Goal: Participate in discussion: Engage in conversation with other users on a specific topic

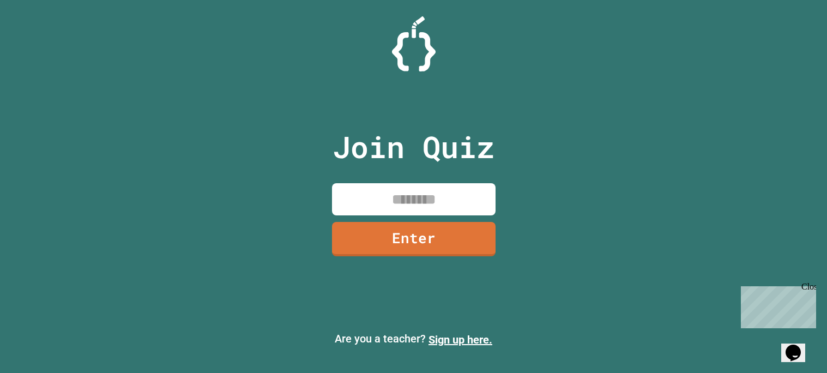
click at [401, 185] on input at bounding box center [413, 199] width 163 height 32
click at [340, 271] on div "Join Quiz Enter" at bounding box center [414, 186] width 184 height 318
click at [394, 214] on input at bounding box center [413, 199] width 163 height 32
type input "********"
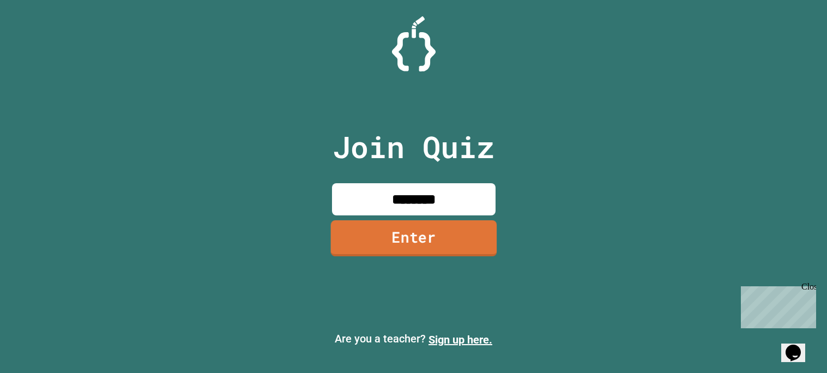
click at [380, 247] on link "Enter" at bounding box center [413, 238] width 166 height 36
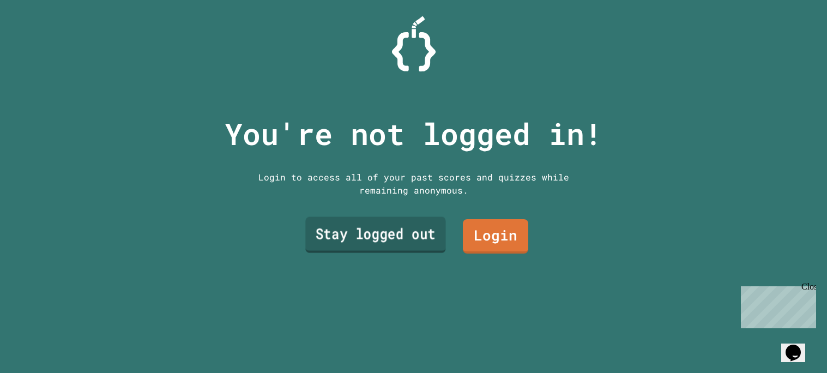
click at [404, 230] on link "Stay logged out" at bounding box center [375, 234] width 140 height 36
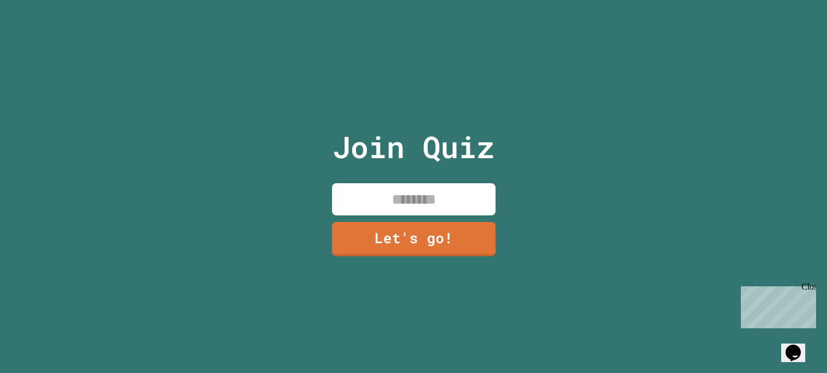
click at [429, 200] on input at bounding box center [413, 199] width 163 height 32
type input "****"
click at [432, 234] on link "Let's go!" at bounding box center [413, 238] width 164 height 35
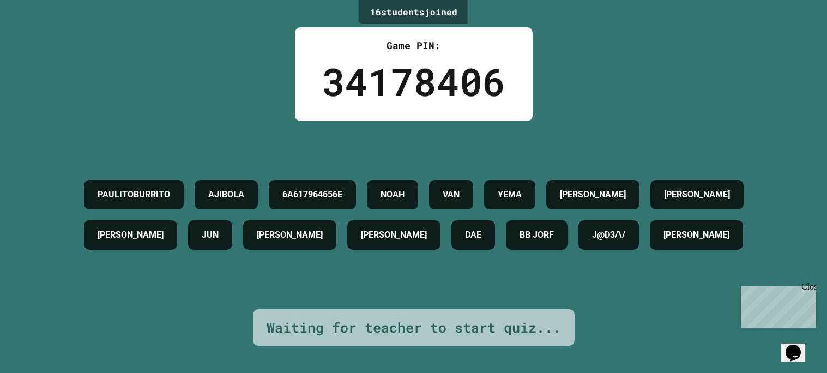
click at [555, 255] on div "PAULITOBURRITO AJIBOLA 6A617964656E [PERSON_NAME] [PERSON_NAME] [PERSON_NAME] J…" at bounding box center [413, 214] width 772 height 81
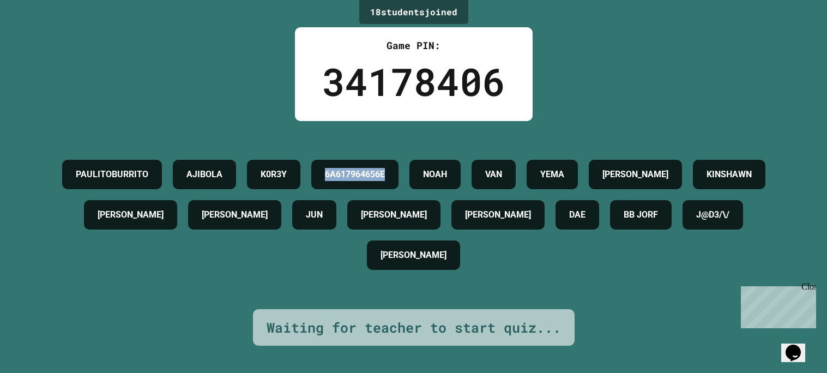
drag, startPoint x: 538, startPoint y: 168, endPoint x: 420, endPoint y: 169, distance: 118.3
click at [398, 169] on div "6A617964656E" at bounding box center [354, 174] width 87 height 29
copy h4 "6A617964656E"
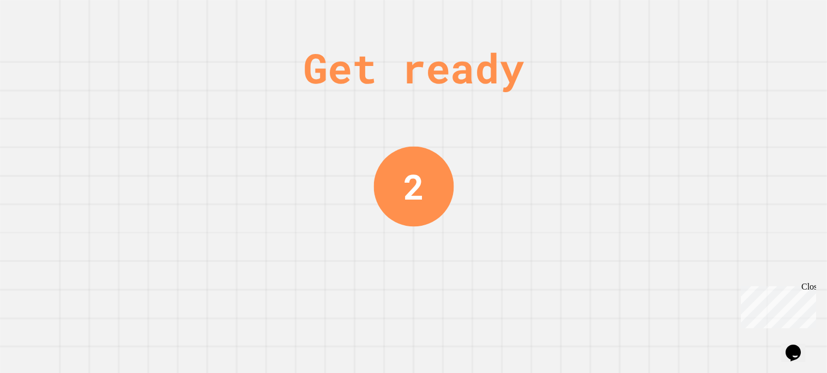
click at [401, 230] on div "Get ready 2" at bounding box center [414, 186] width 82 height 373
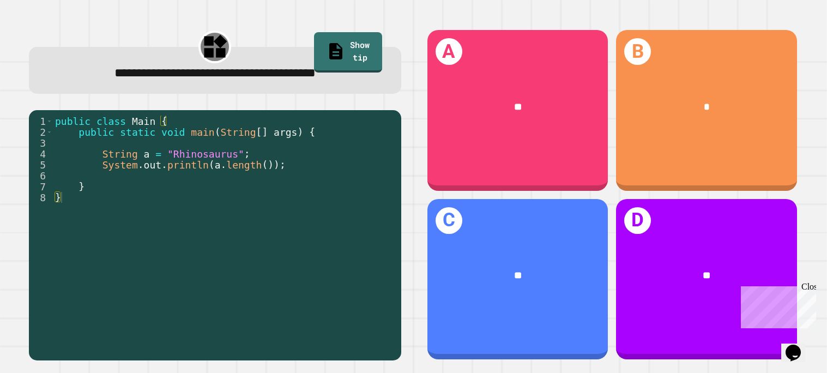
click at [457, 94] on div "**" at bounding box center [517, 108] width 180 height 56
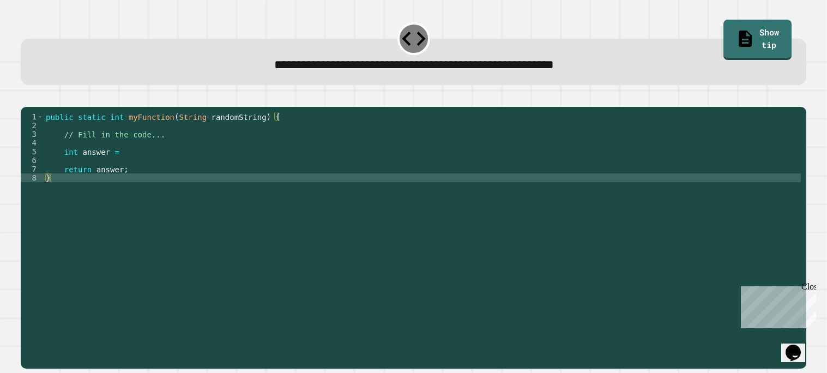
click at [368, 175] on div "public static int myFunction ( String randomString ) { // Fill in the code... i…" at bounding box center [422, 234] width 757 height 244
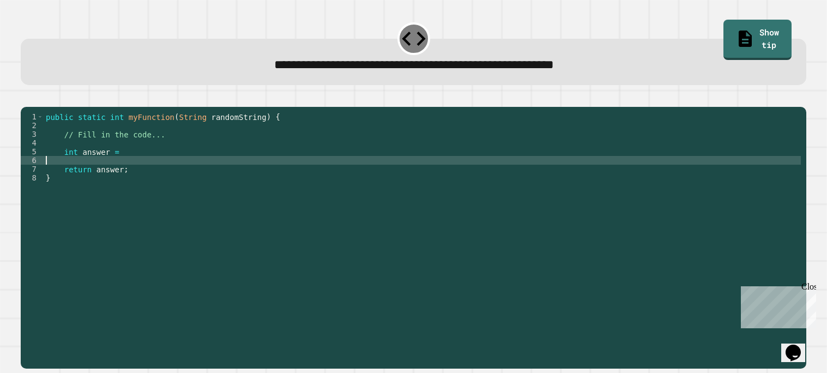
click at [347, 151] on div "public static int myFunction ( String randomString ) { // Fill in the code... i…" at bounding box center [422, 234] width 757 height 244
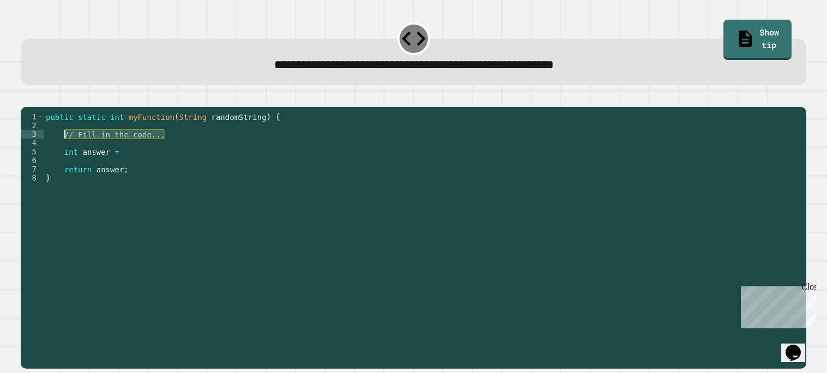
drag, startPoint x: 347, startPoint y: 151, endPoint x: 66, endPoint y: 153, distance: 280.6
click at [66, 153] on div "public static int myFunction ( String randomString ) { // Fill in the code... i…" at bounding box center [422, 234] width 757 height 244
type textarea "**********"
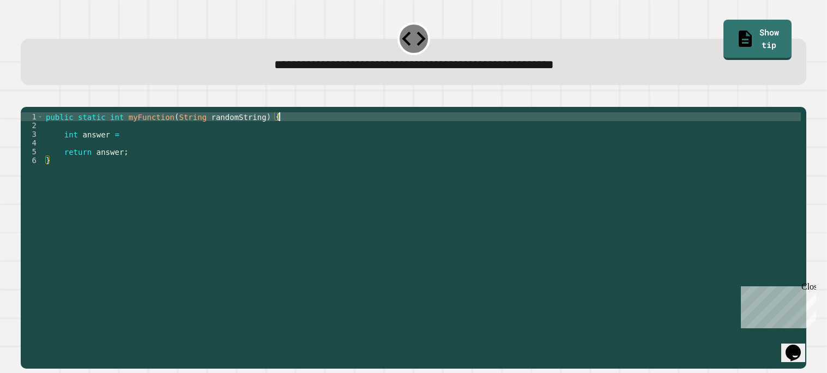
click at [153, 147] on div "public static int myFunction ( String randomString ) { int answer = return answ…" at bounding box center [422, 234] width 757 height 244
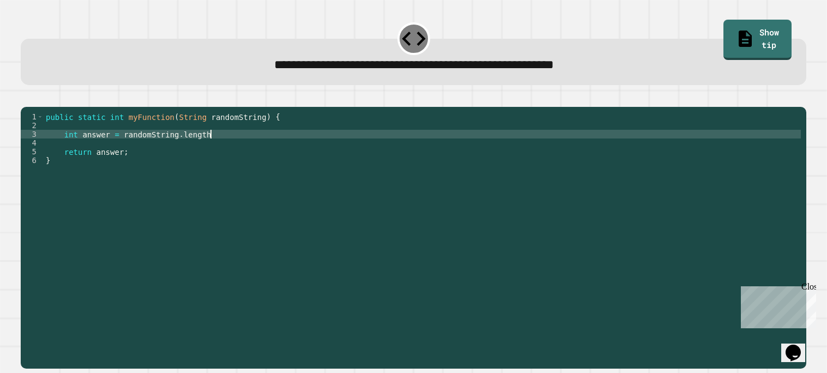
scroll to position [0, 11]
type textarea "**********"
click at [26, 98] on button "button" at bounding box center [26, 98] width 0 height 0
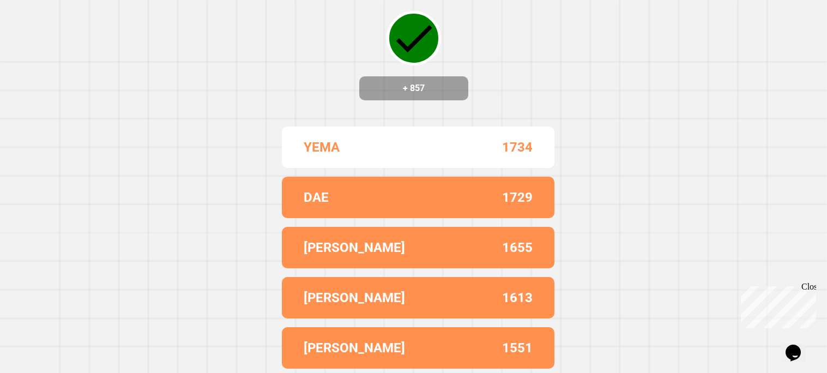
scroll to position [0, 0]
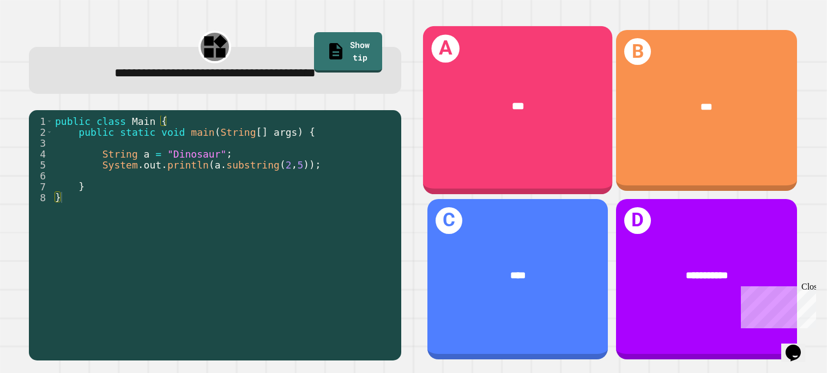
click at [473, 127] on div "***" at bounding box center [517, 107] width 190 height 59
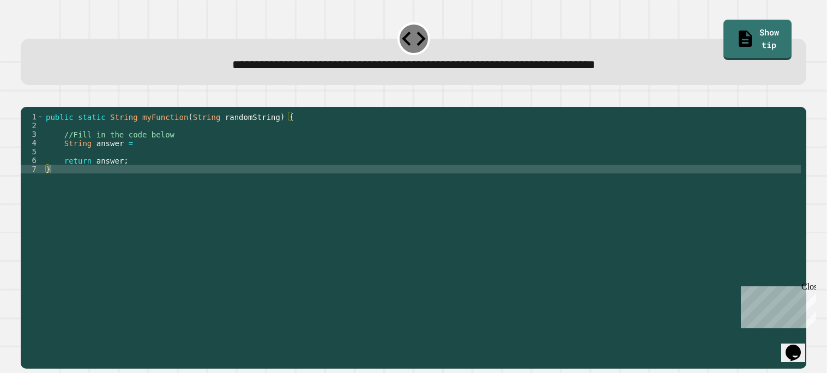
click at [288, 162] on div "public static String myFunction ( String randomString ) { //Fill in the code be…" at bounding box center [422, 234] width 757 height 244
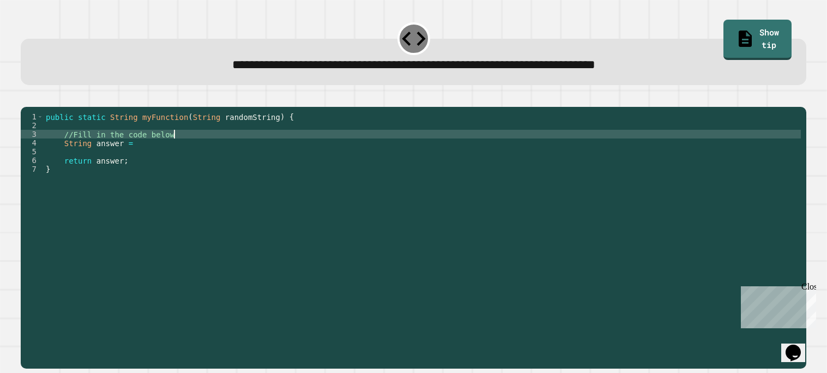
click at [284, 151] on div "public static String myFunction ( String randomString ) { //Fill in the code be…" at bounding box center [422, 234] width 757 height 244
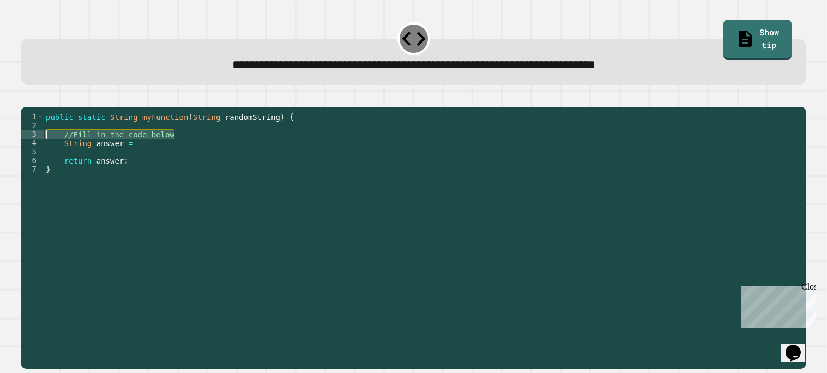
drag, startPoint x: 284, startPoint y: 151, endPoint x: 55, endPoint y: 149, distance: 229.4
click at [55, 149] on div "public static String myFunction ( String randomString ) { //Fill in the code be…" at bounding box center [422, 234] width 757 height 244
type textarea "**********"
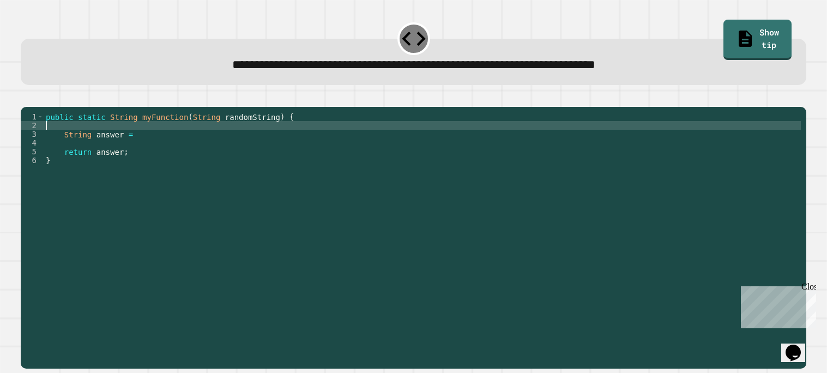
click at [148, 150] on div "public static String myFunction ( String randomString ) { String answer = retur…" at bounding box center [422, 234] width 757 height 244
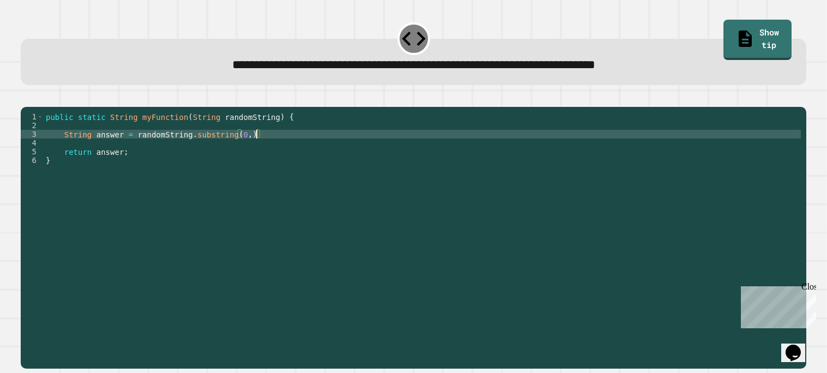
scroll to position [0, 15]
click at [26, 98] on button "button" at bounding box center [26, 98] width 0 height 0
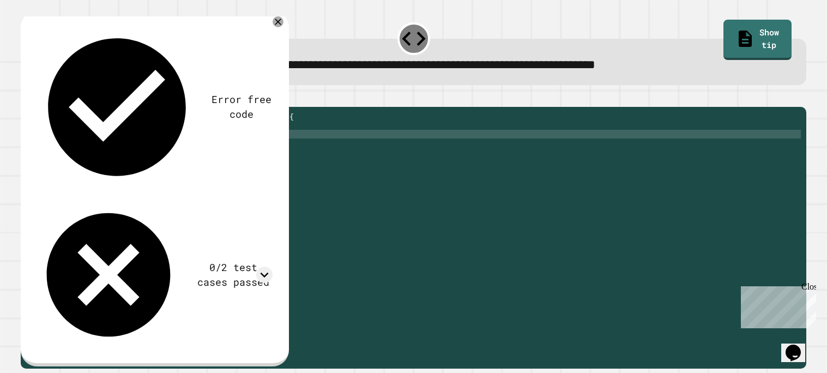
click at [197, 150] on div "public static String myFunction ( String randomString ) { String answer = rando…" at bounding box center [422, 234] width 757 height 244
click at [129, 149] on div "public static String myFunction ( String randomString ) { String answer = rando…" at bounding box center [422, 234] width 757 height 244
click at [305, 151] on div "public static String myFunction ( String randomString ) { String answer = rando…" at bounding box center [422, 234] width 757 height 244
click at [265, 150] on div "public static String myFunction ( String randomString ) { String answer = rando…" at bounding box center [422, 234] width 757 height 244
type textarea "**********"
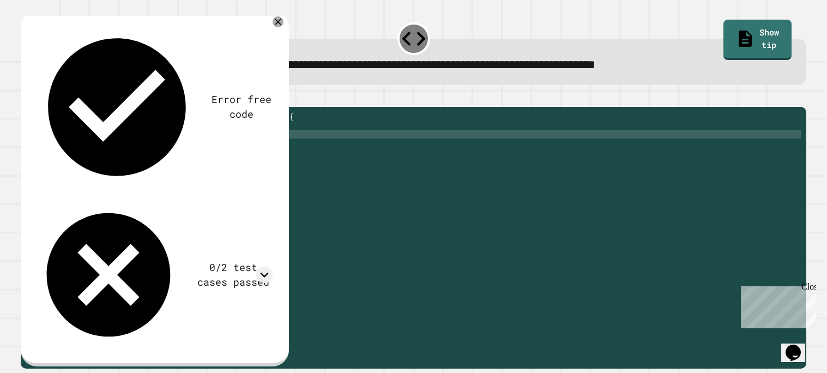
click at [26, 98] on button "button" at bounding box center [26, 98] width 0 height 0
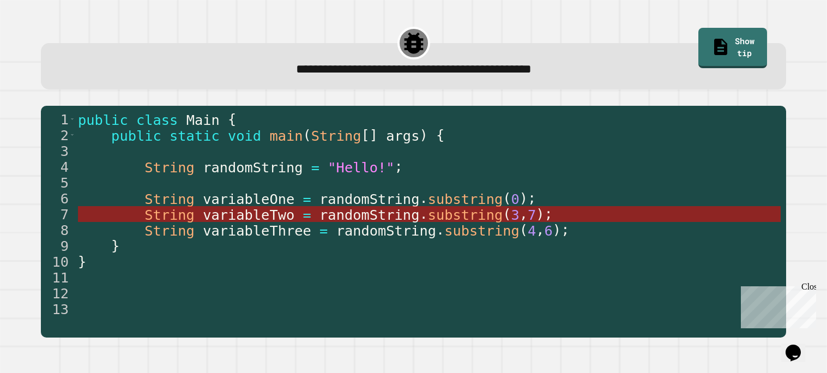
click at [375, 211] on span "randomString" at bounding box center [369, 215] width 100 height 16
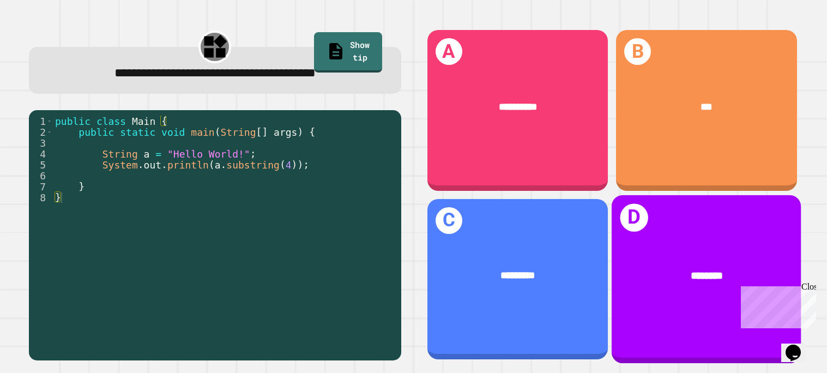
click at [665, 256] on div "********" at bounding box center [706, 276] width 190 height 59
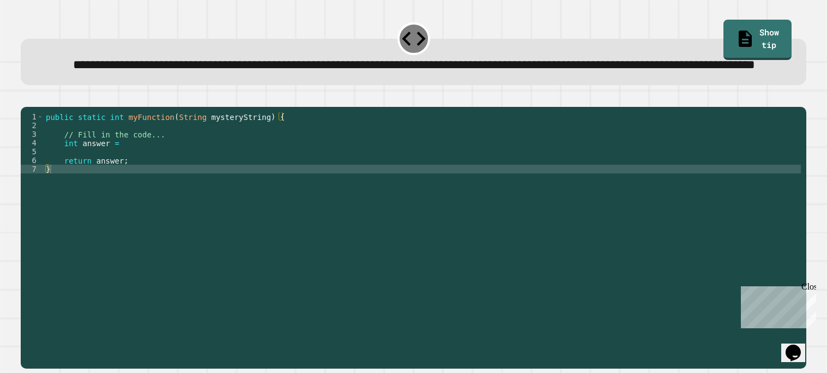
click at [335, 170] on div "public static int myFunction ( String mysteryString ) { // Fill in the code... …" at bounding box center [422, 225] width 757 height 227
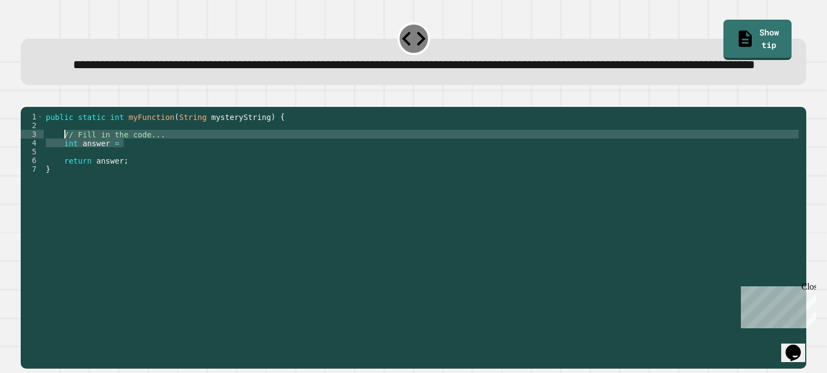
drag, startPoint x: 330, startPoint y: 177, endPoint x: 63, endPoint y: 169, distance: 267.7
click at [63, 169] on div "public static int myFunction ( String mysteryString ) { // Fill in the code... …" at bounding box center [422, 225] width 757 height 227
click at [129, 172] on div "public static int myFunction ( String mysteryString ) { // Fill in the code... …" at bounding box center [422, 216] width 757 height 209
click at [131, 174] on div "public static int myFunction ( String mysteryString ) { // Fill in the code... …" at bounding box center [422, 225] width 757 height 227
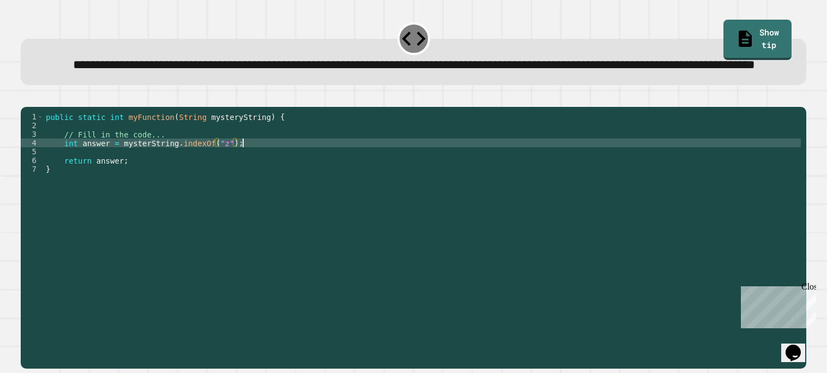
scroll to position [0, 13]
click at [26, 98] on icon "button" at bounding box center [26, 98] width 0 height 0
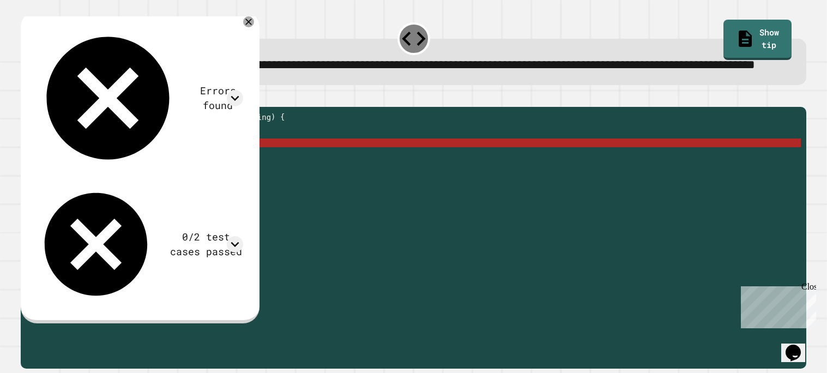
click at [151, 175] on div "public static int myFunction ( String mysteryString ) { // Fill in the code... …" at bounding box center [422, 225] width 757 height 227
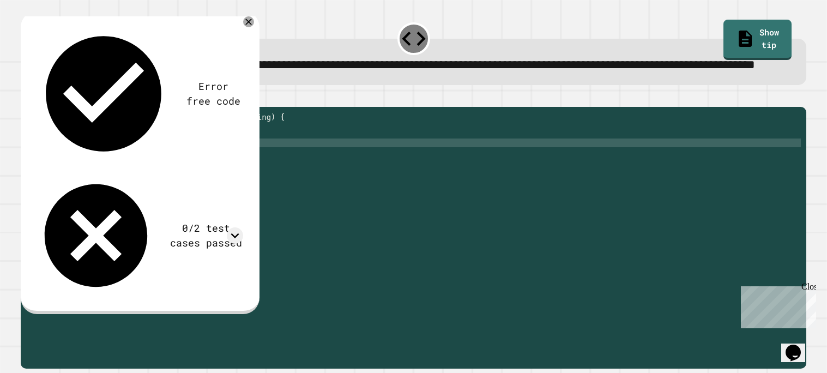
scroll to position [0, 8]
type textarea "**********"
click at [26, 98] on icon "button" at bounding box center [26, 98] width 0 height 0
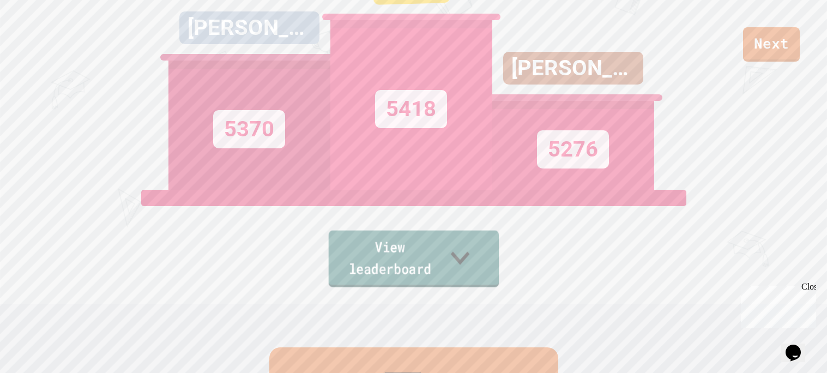
click at [351, 270] on link "View leaderboard" at bounding box center [413, 259] width 171 height 57
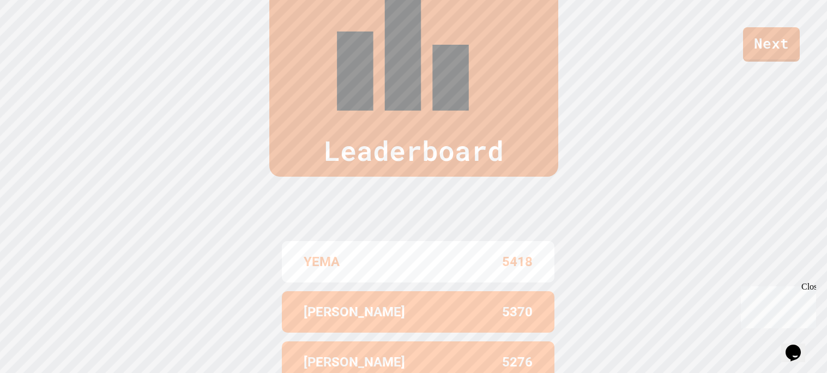
scroll to position [0, 0]
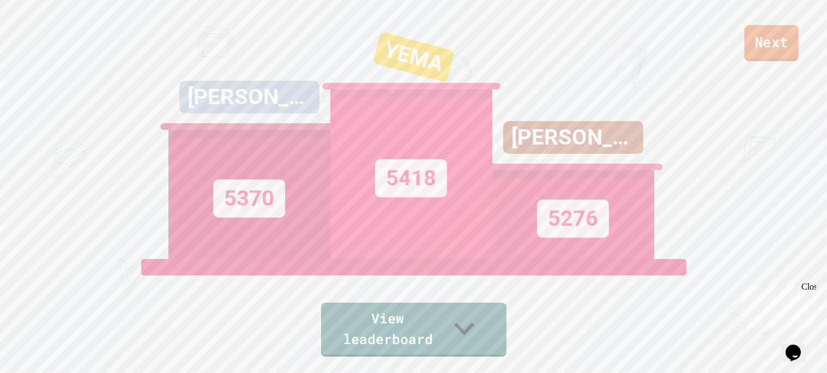
click at [772, 53] on link "Next" at bounding box center [771, 43] width 54 height 36
